Goal: Information Seeking & Learning: Learn about a topic

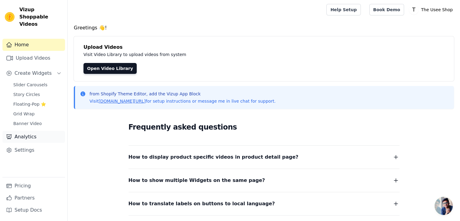
click at [28, 135] on link "Analytics" at bounding box center [33, 137] width 63 height 12
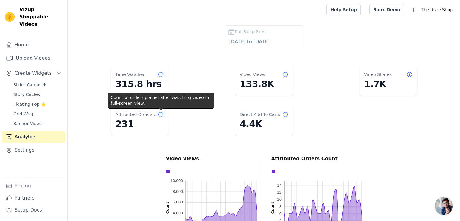
click at [161, 114] on icon at bounding box center [160, 114] width 5 height 5
